Goal: Transaction & Acquisition: Purchase product/service

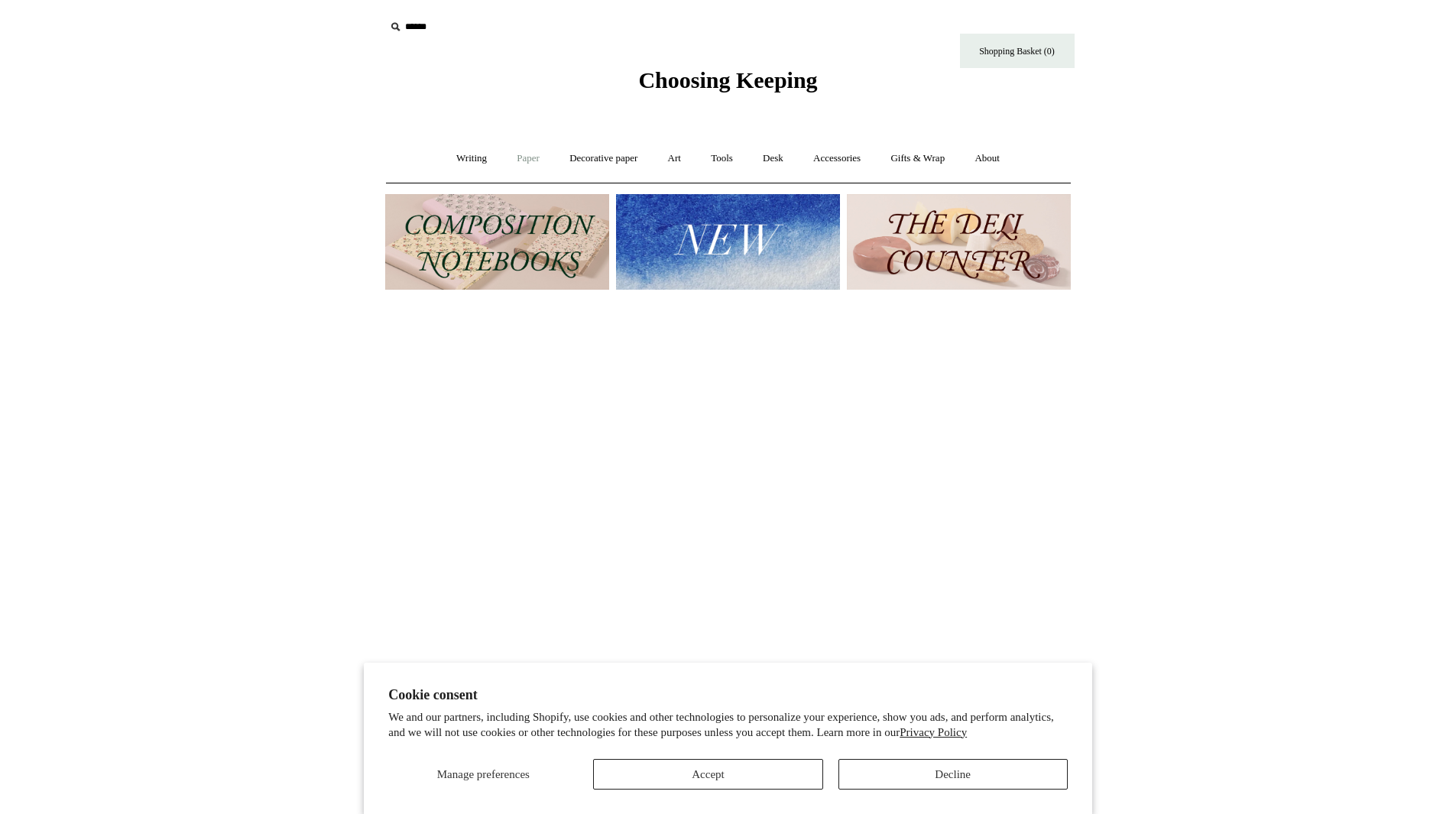
click at [515, 160] on link "Paper" at bounding box center [527, 159] width 50 height 40
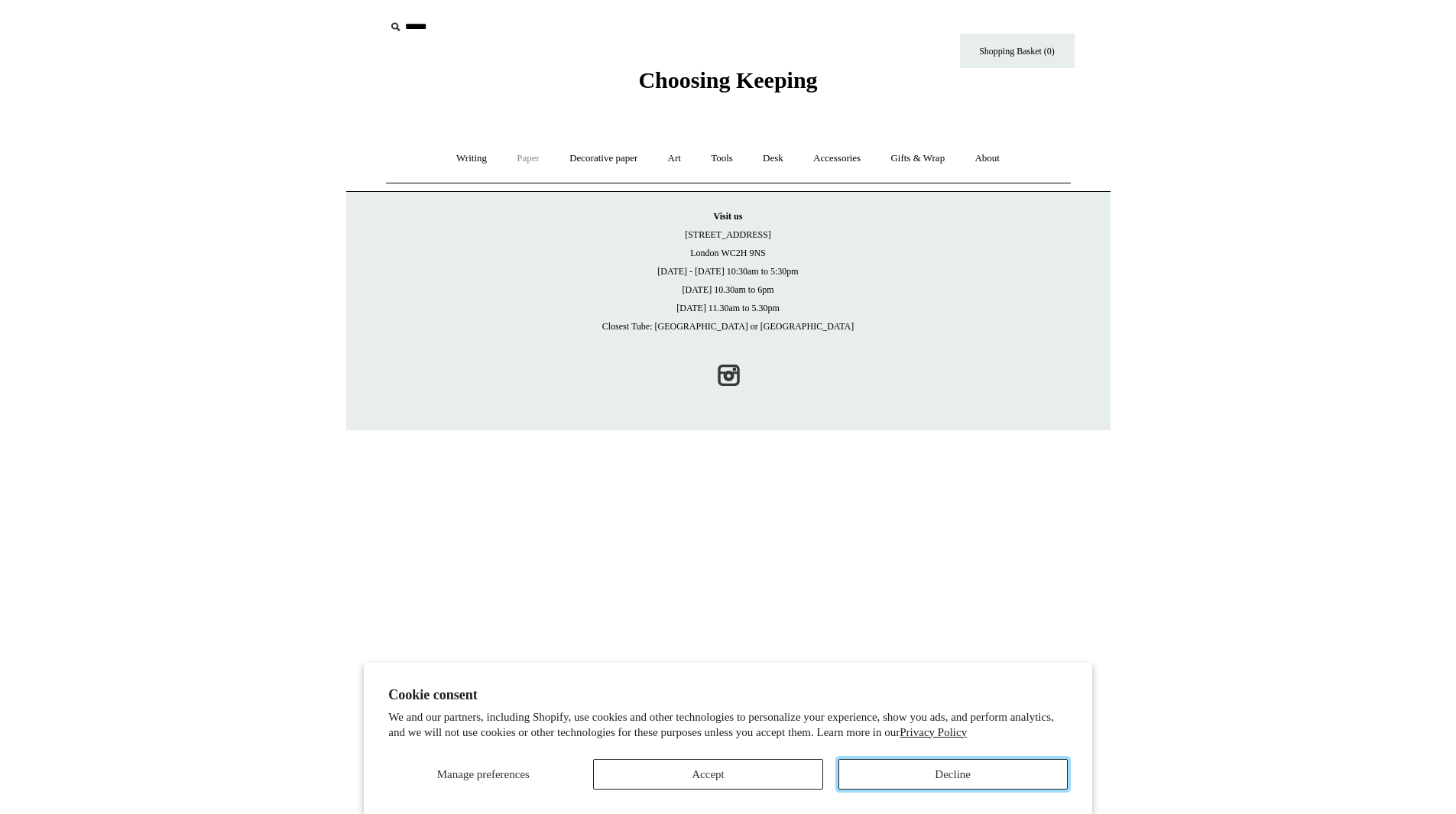
click at [884, 781] on button "Decline" at bounding box center [953, 774] width 229 height 31
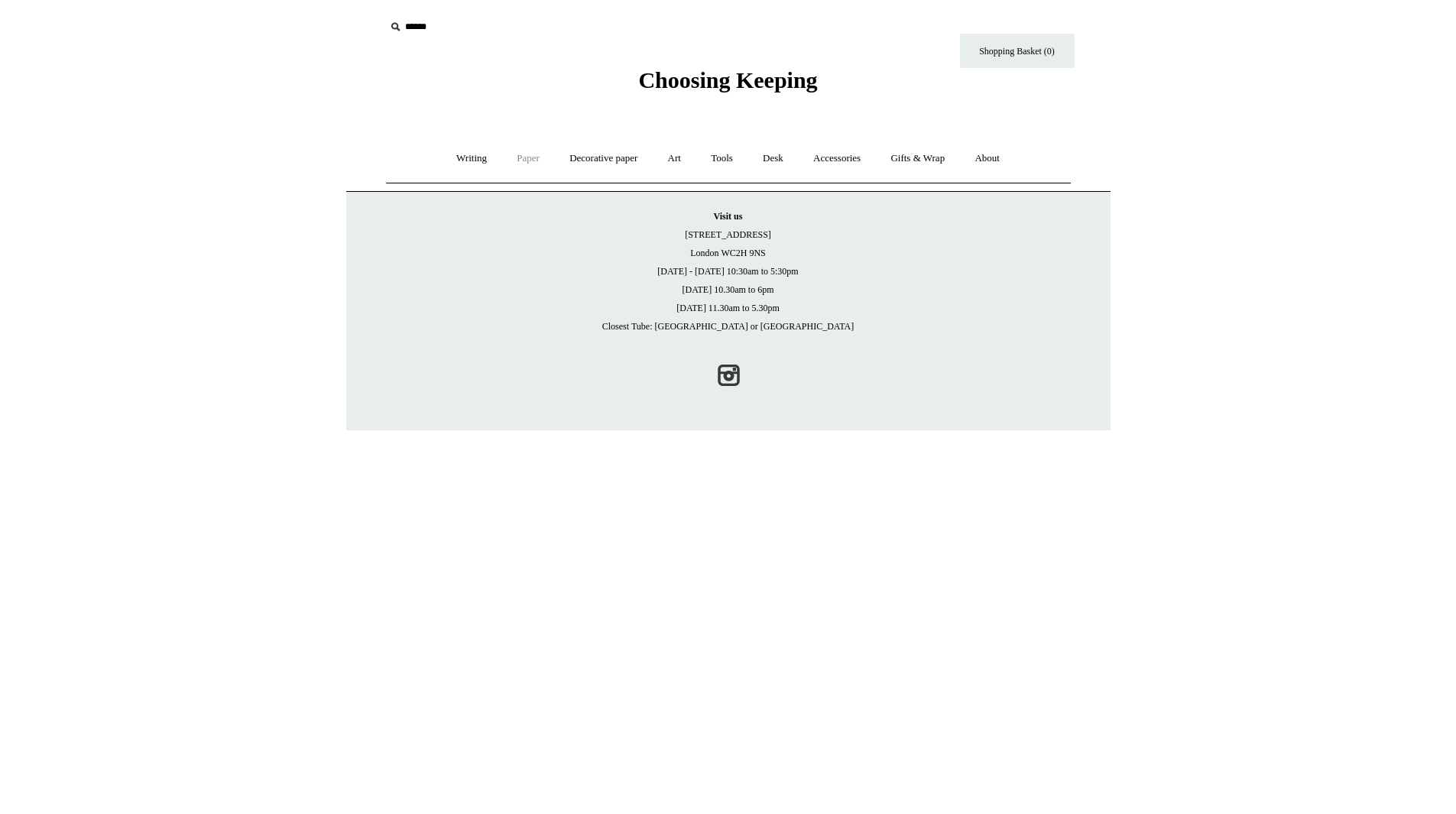
click at [508, 159] on link "Paper +" at bounding box center [527, 159] width 50 height 40
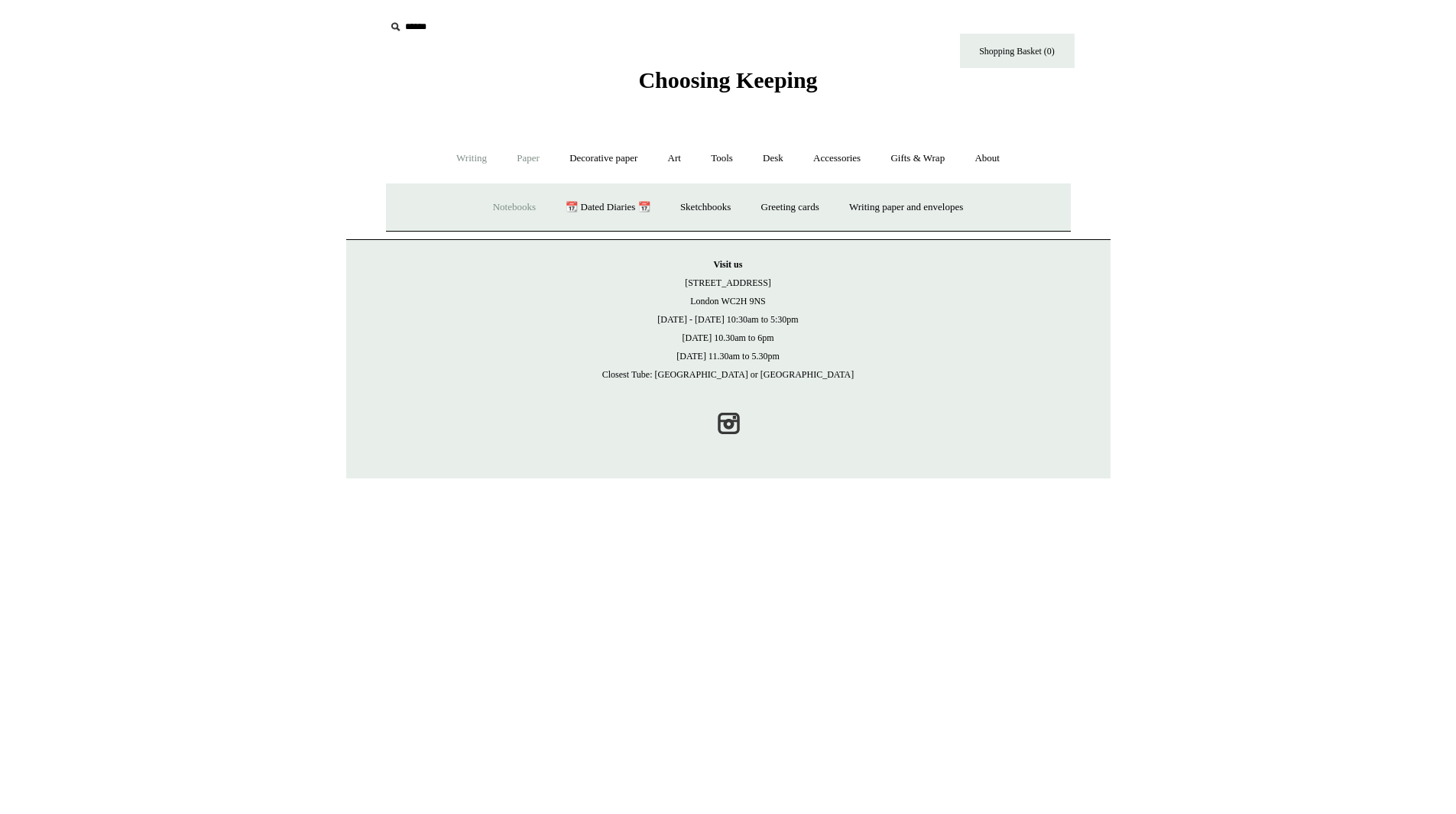
click at [464, 160] on link "Writing +" at bounding box center [471, 159] width 58 height 40
click at [623, 159] on link "Decorative paper +" at bounding box center [603, 159] width 96 height 40
click at [676, 159] on link "Art +" at bounding box center [674, 159] width 40 height 40
click at [732, 157] on link "Tools +" at bounding box center [721, 159] width 50 height 40
click at [781, 157] on link "Desk +" at bounding box center [773, 159] width 48 height 40
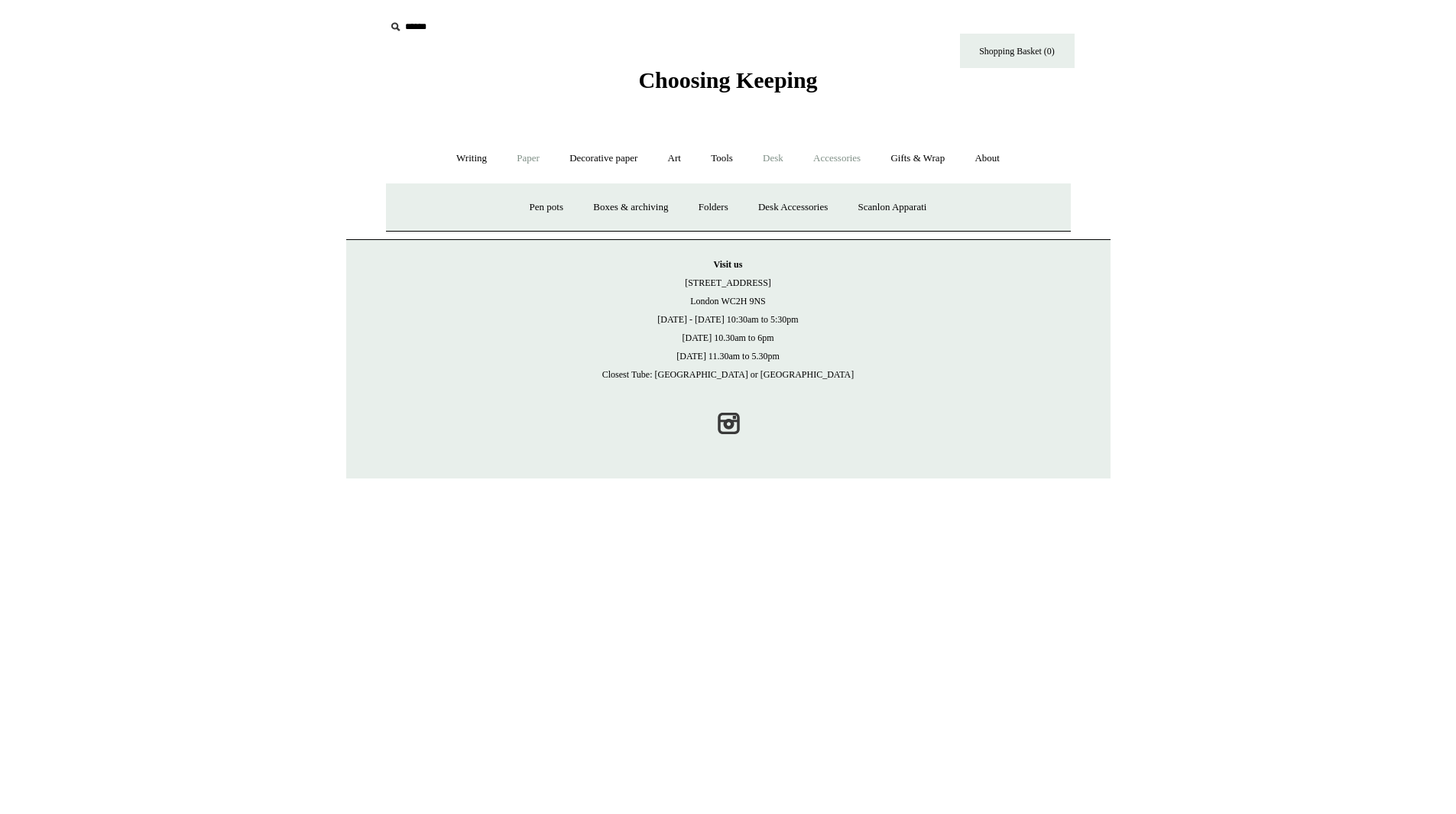
click at [852, 158] on link "Accessories +" at bounding box center [836, 159] width 75 height 40
click at [938, 159] on link "Gifts & Wrap +" at bounding box center [917, 159] width 82 height 40
click at [439, 203] on link "Greeting cards +" at bounding box center [461, 207] width 86 height 40
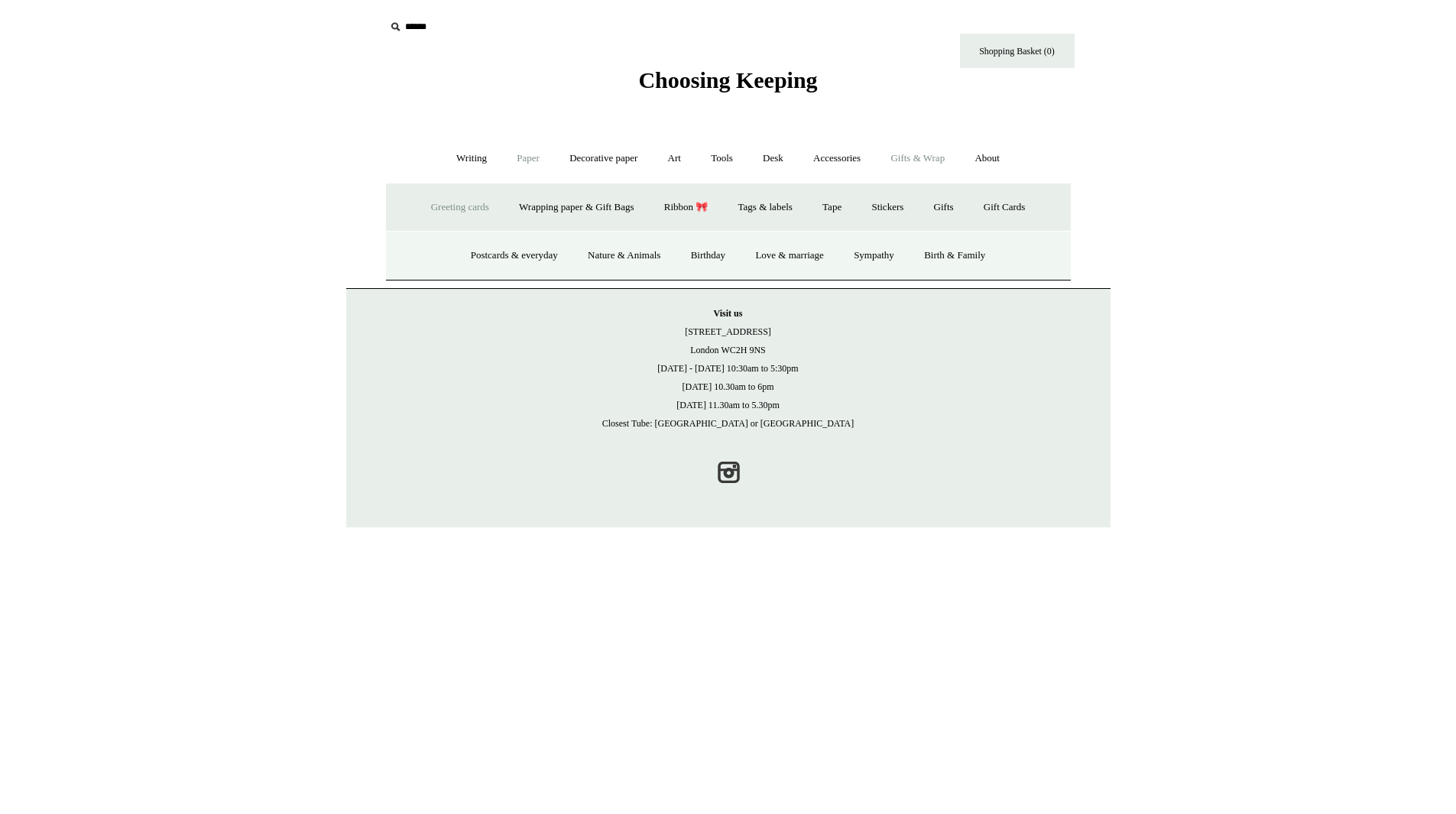
click at [456, 211] on link "Greeting cards -" at bounding box center [461, 207] width 86 height 40
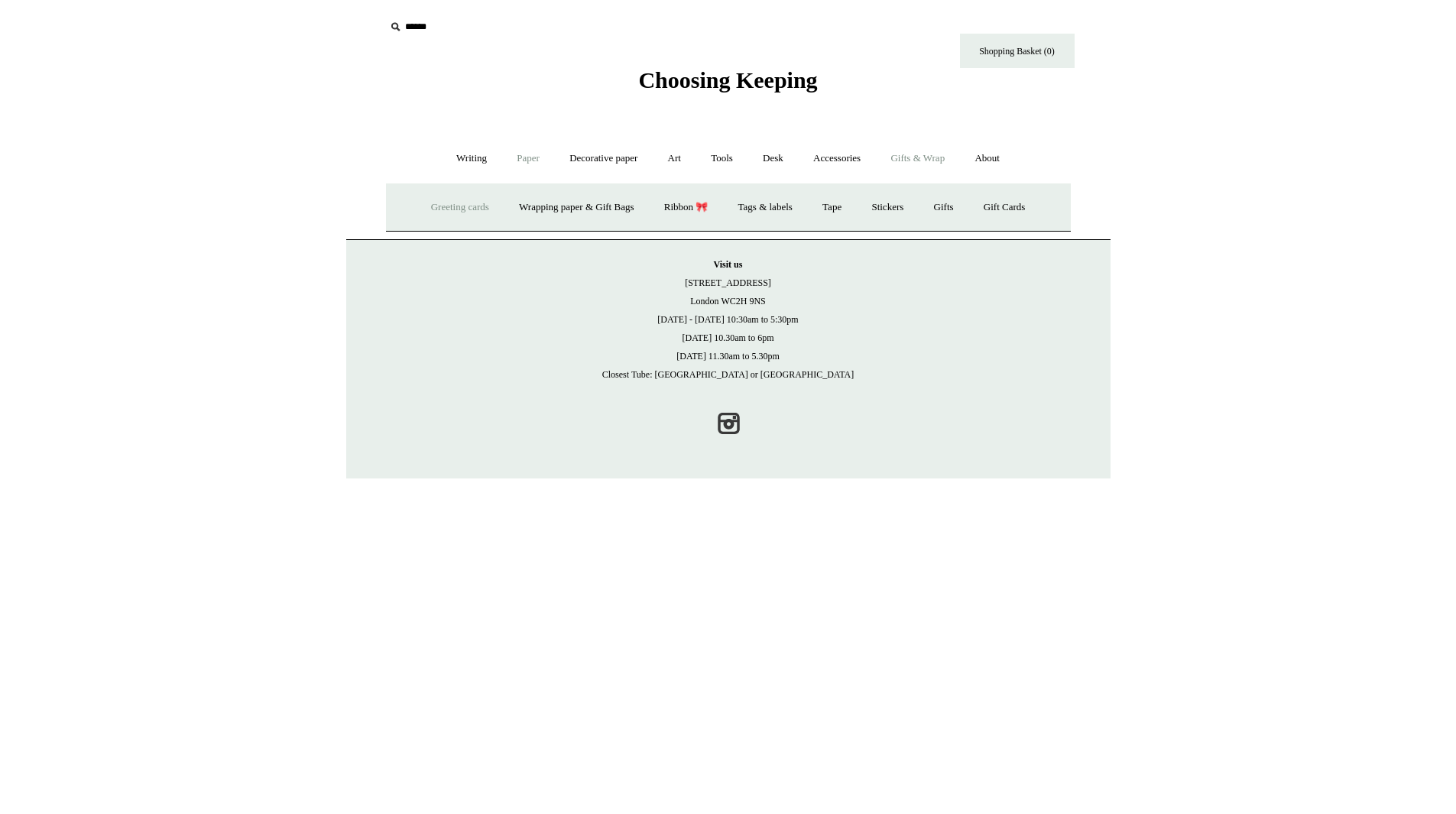
click at [456, 211] on link "Greeting cards +" at bounding box center [461, 207] width 86 height 40
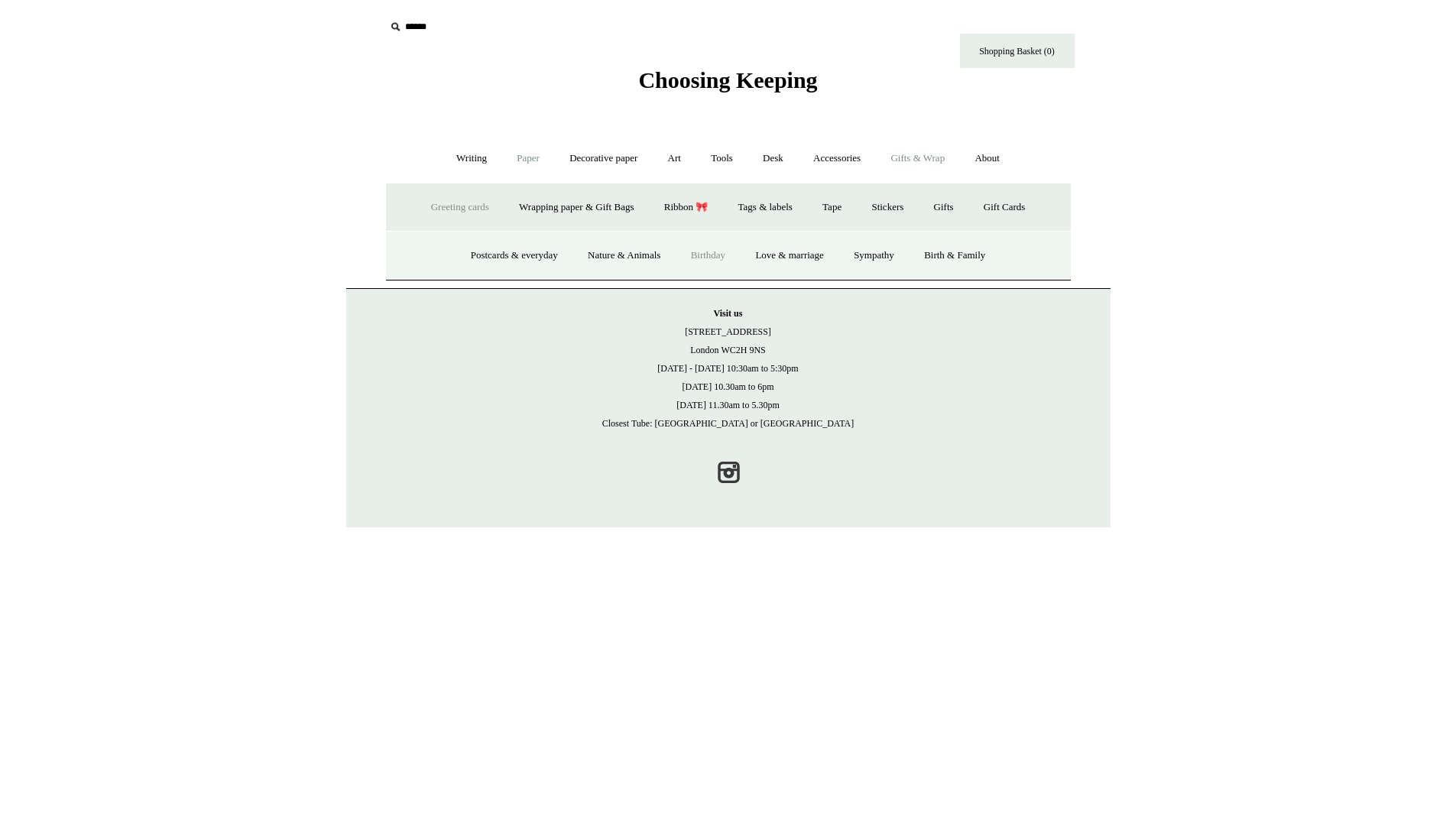
click at [723, 255] on link "Birthday" at bounding box center [708, 255] width 63 height 40
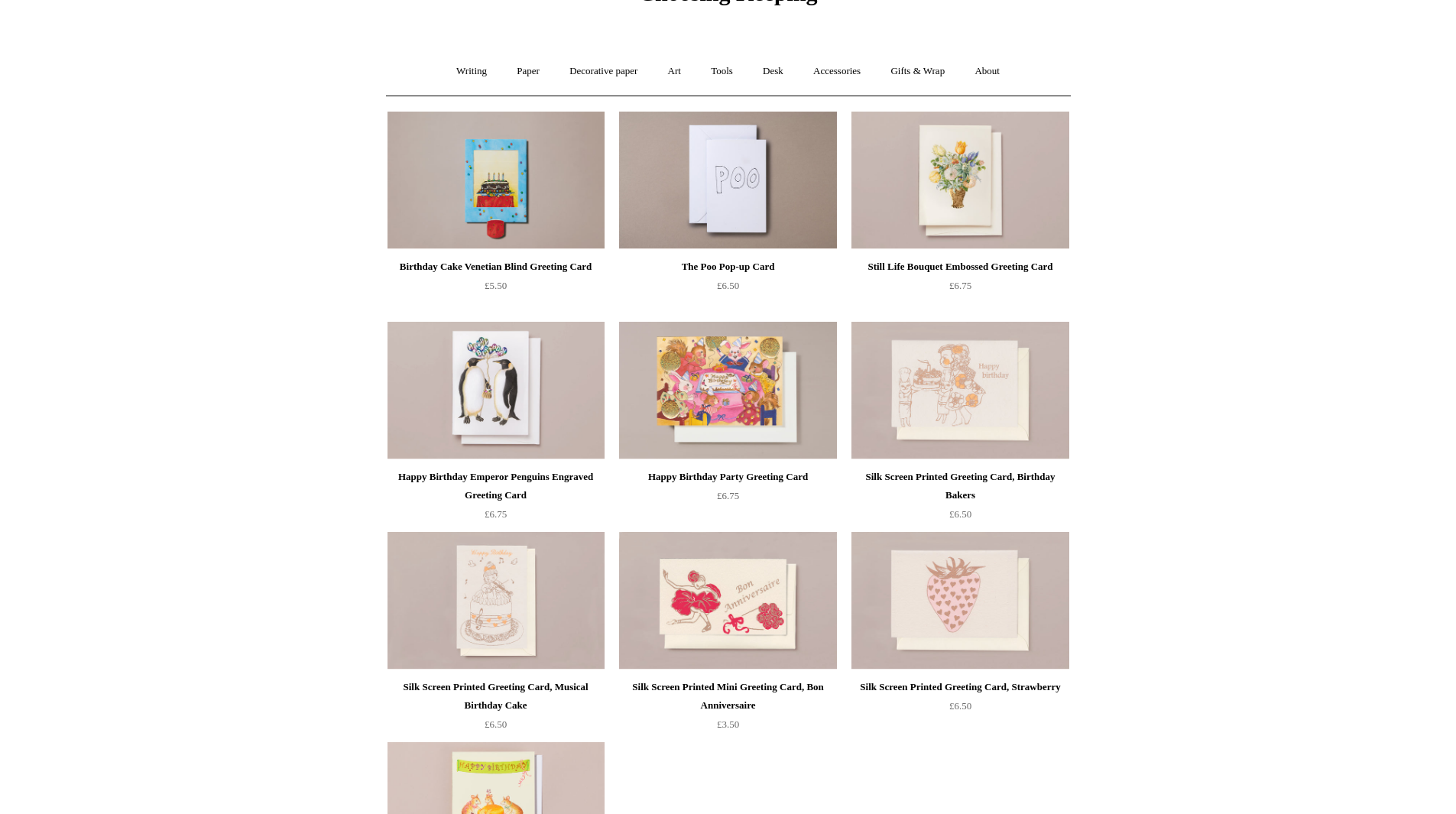
scroll to position [230, 0]
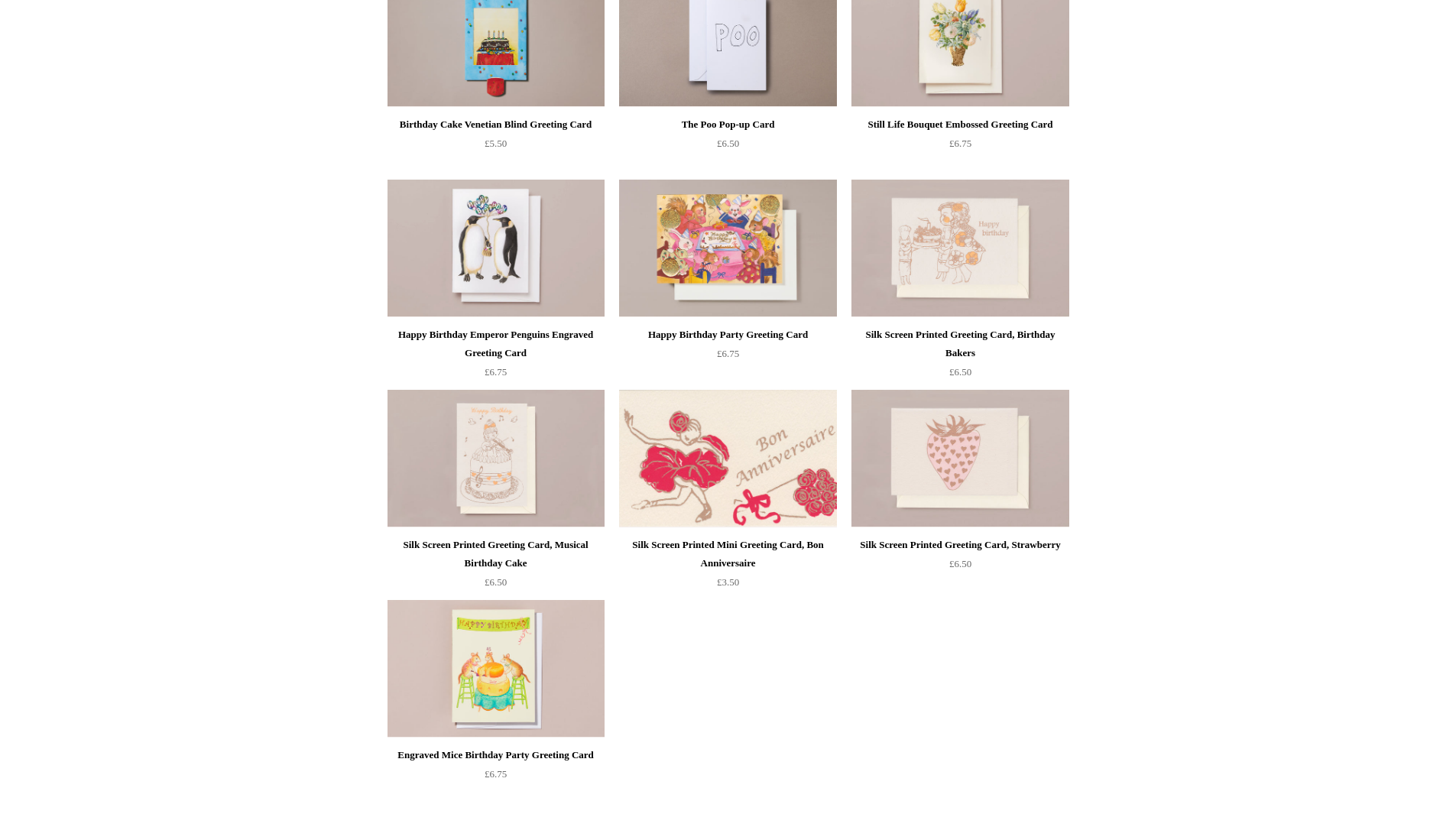
click at [665, 485] on img at bounding box center [727, 458] width 217 height 138
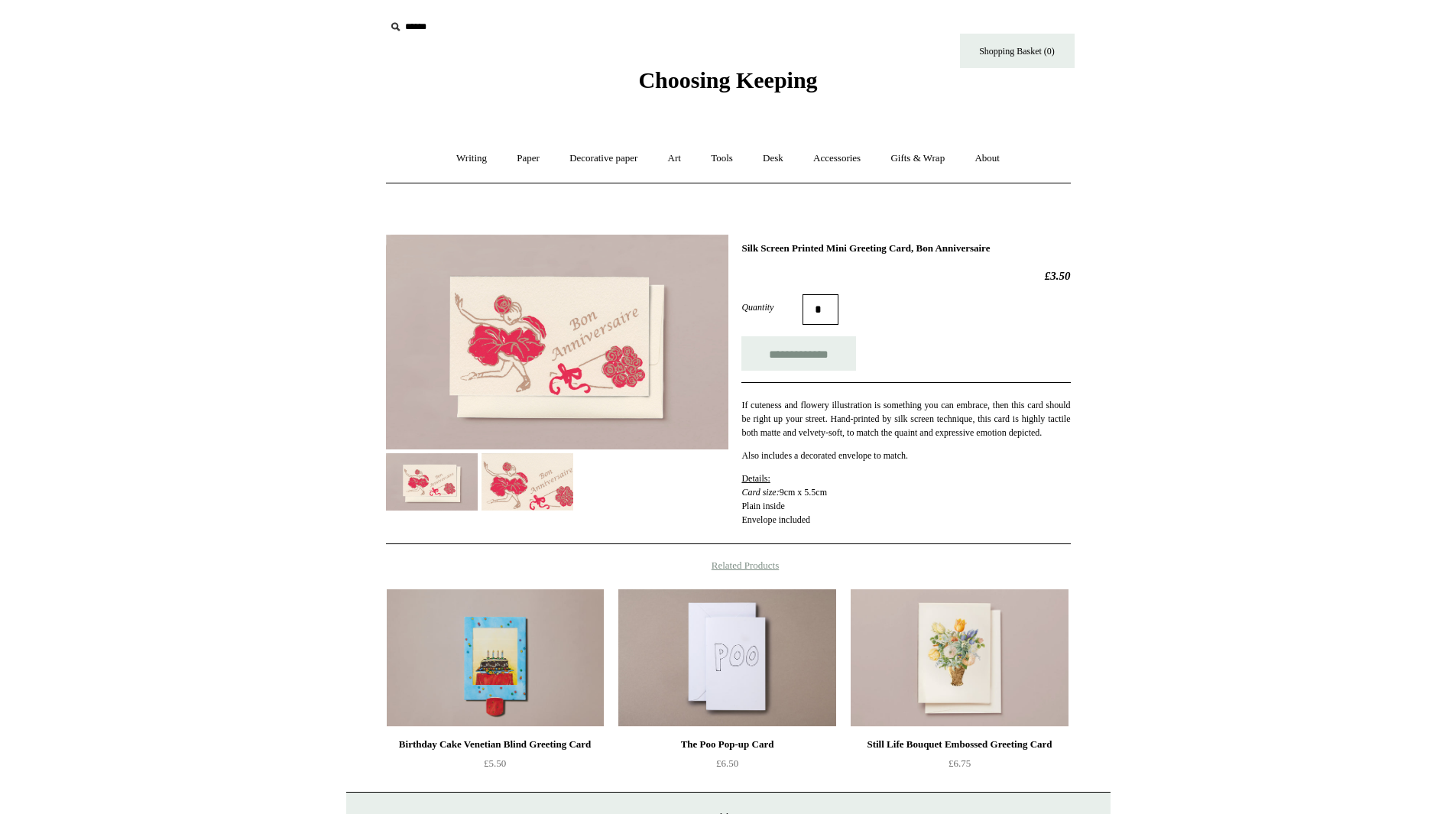
click at [554, 495] on img at bounding box center [527, 481] width 92 height 57
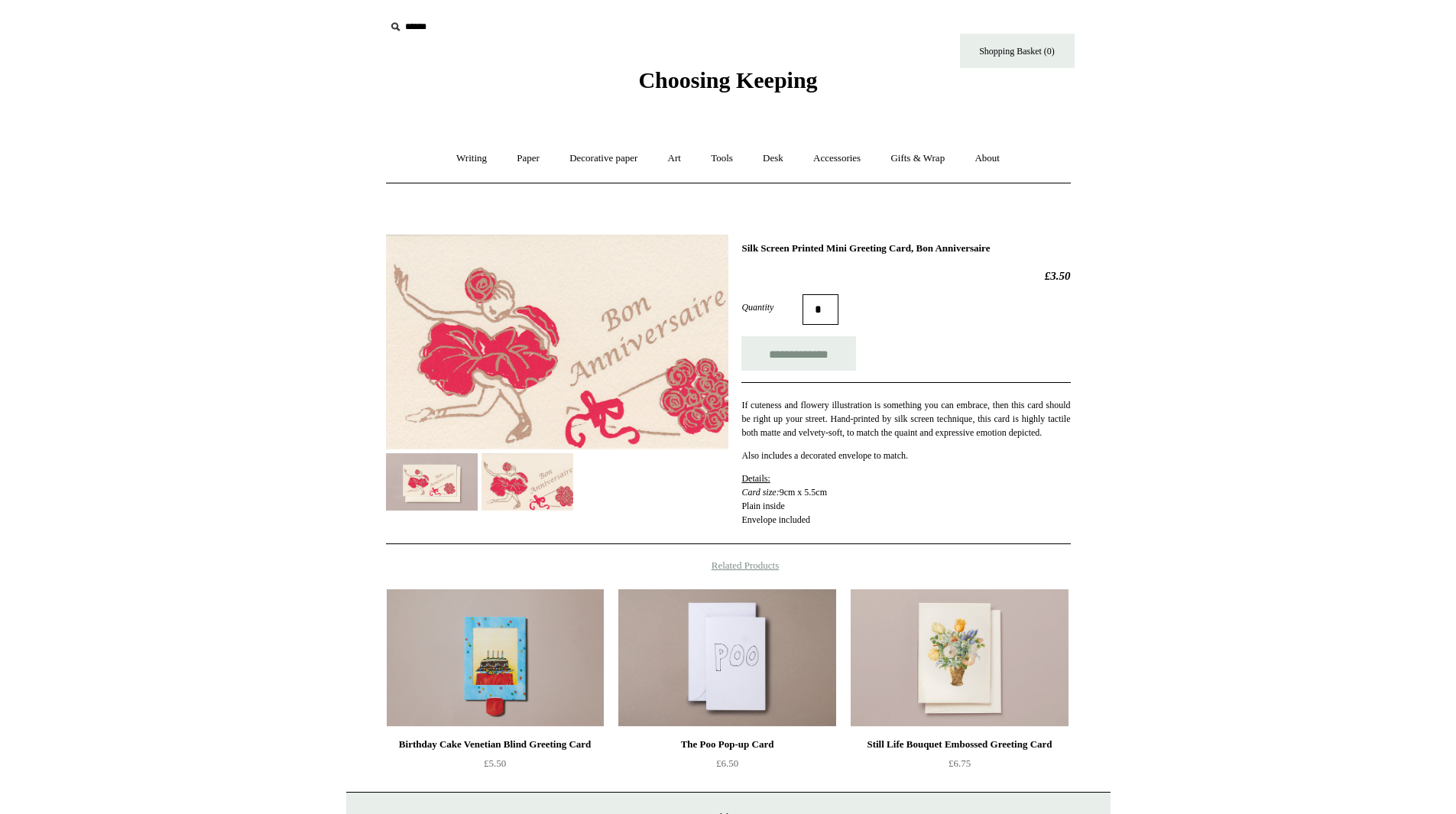
click at [443, 488] on img at bounding box center [432, 481] width 92 height 57
